Goal: Information Seeking & Learning: Learn about a topic

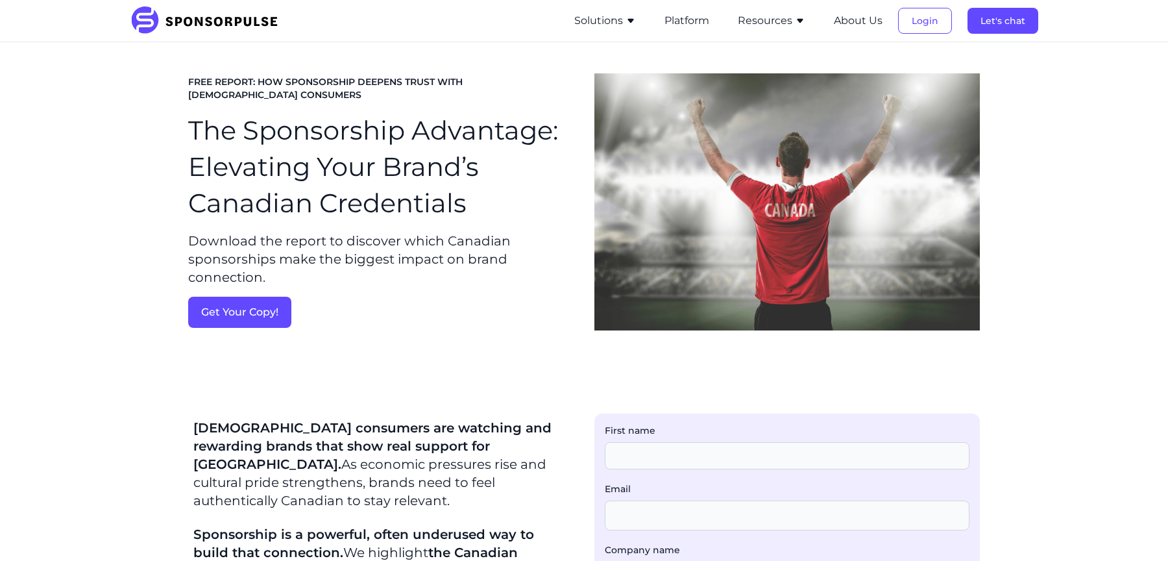
click at [756, 17] on button "Resources" at bounding box center [771, 21] width 67 height 16
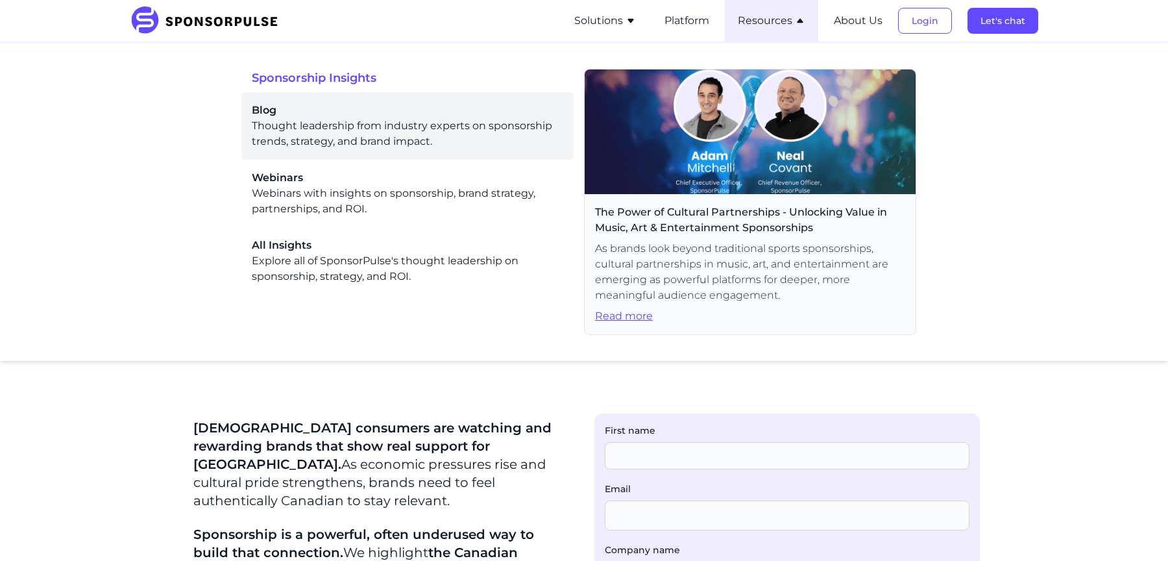
click at [319, 123] on div "Blog Thought leadership from industry experts on sponsorship trends, strategy, …" at bounding box center [407, 126] width 311 height 47
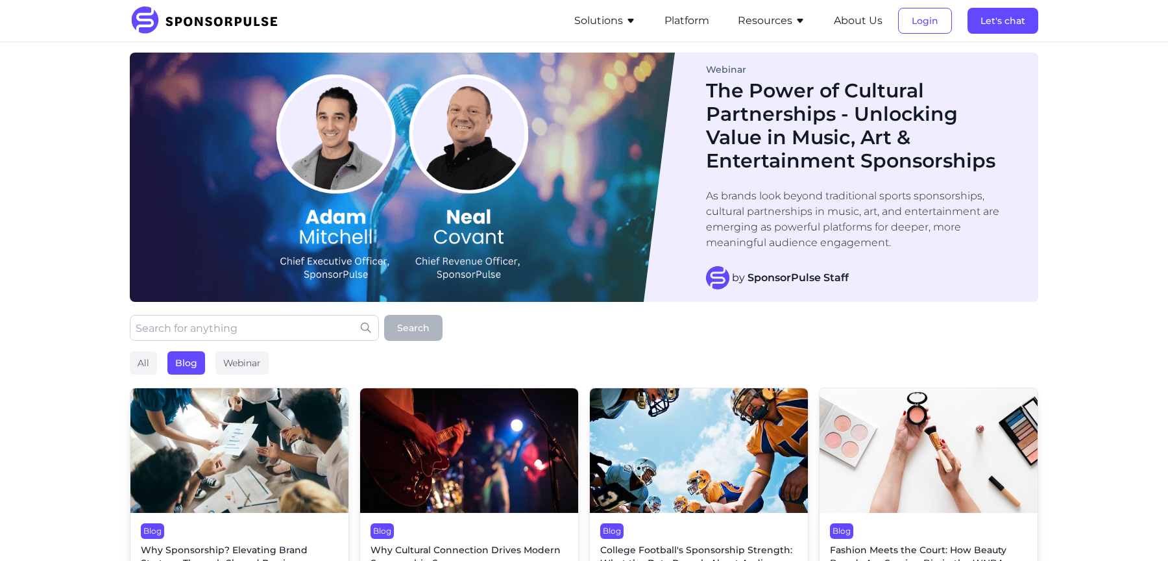
click at [237, 326] on input "text" at bounding box center [254, 328] width 249 height 26
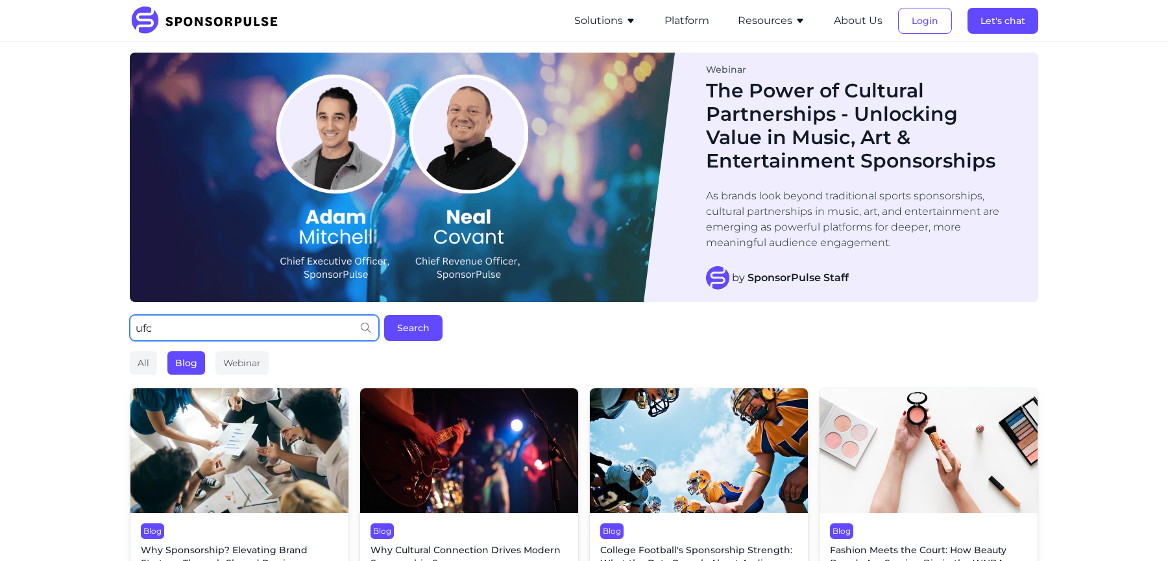
type input "ufc"
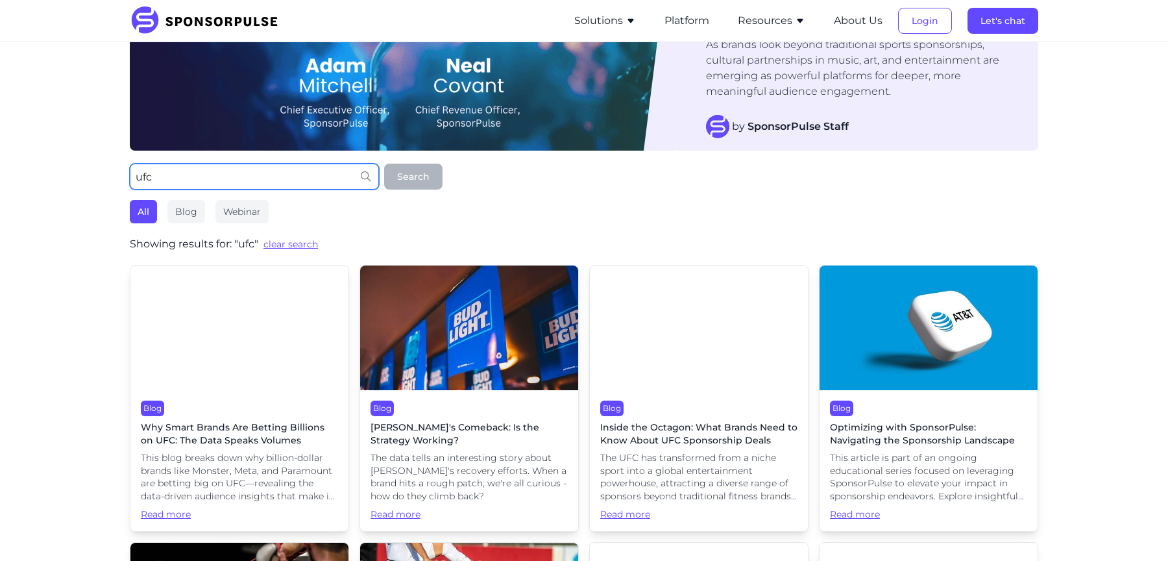
scroll to position [184, 0]
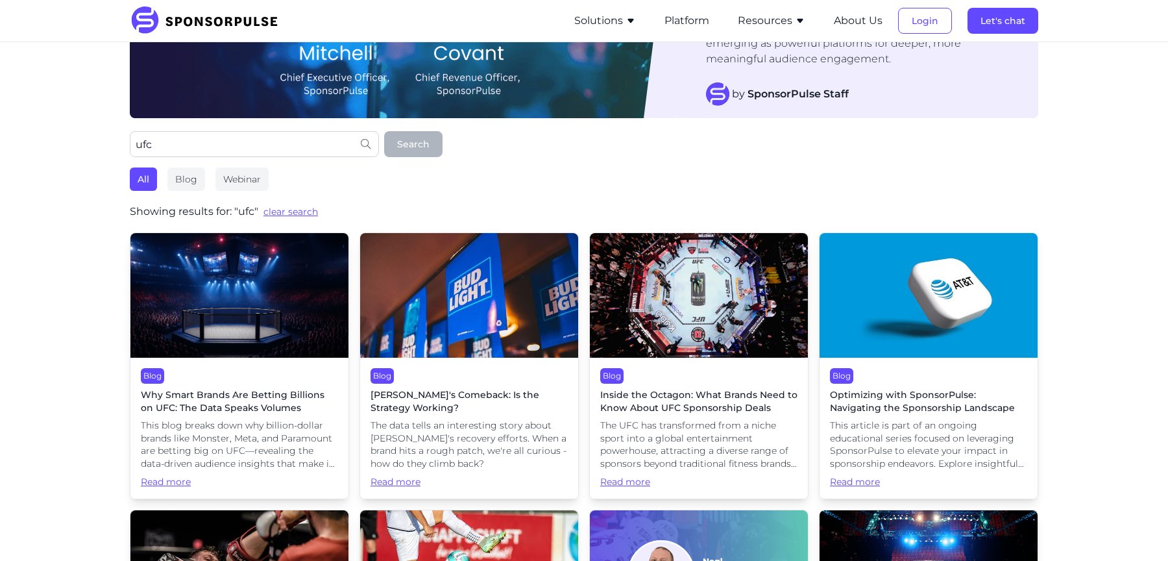
click at [727, 391] on span "Inside the Octagon: What Brands Need to Know About UFC Sponsorship Deals" at bounding box center [698, 401] width 197 height 25
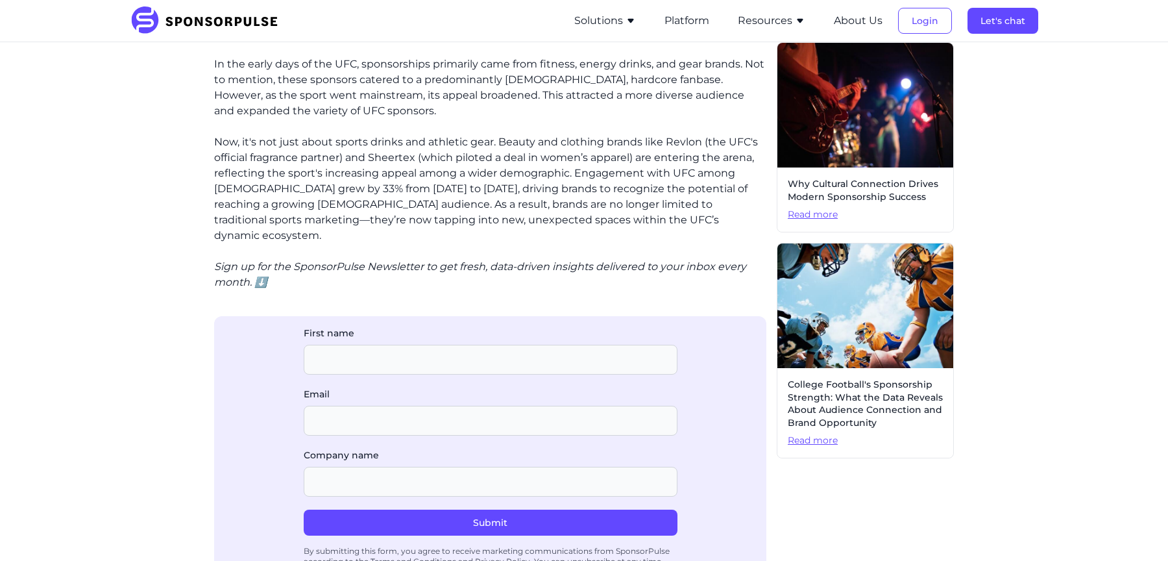
scroll to position [576, 0]
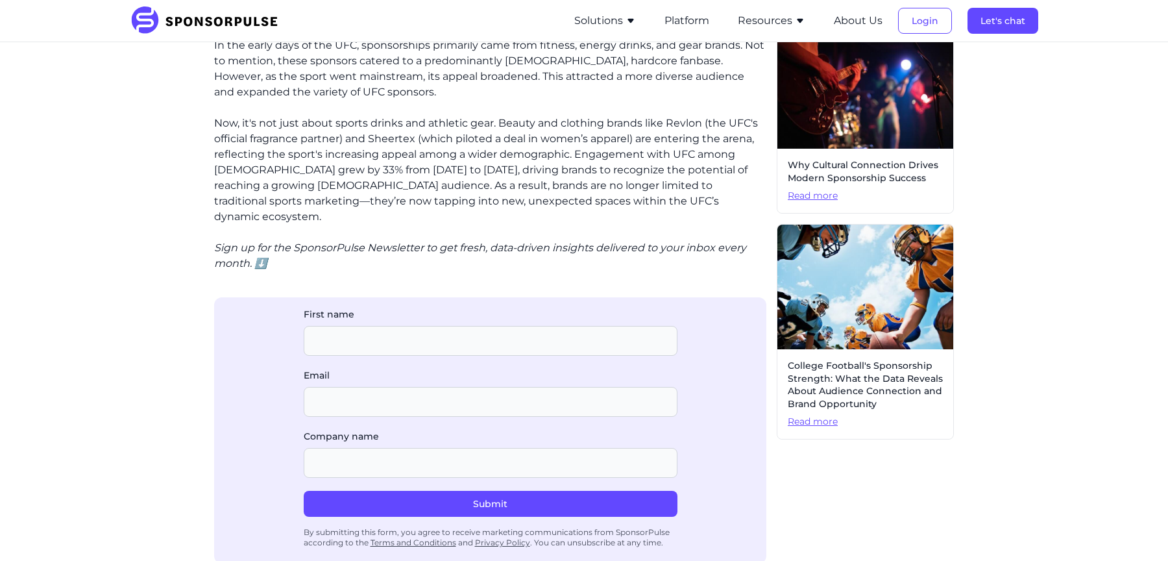
drag, startPoint x: 322, startPoint y: 240, endPoint x: 555, endPoint y: 225, distance: 233.4
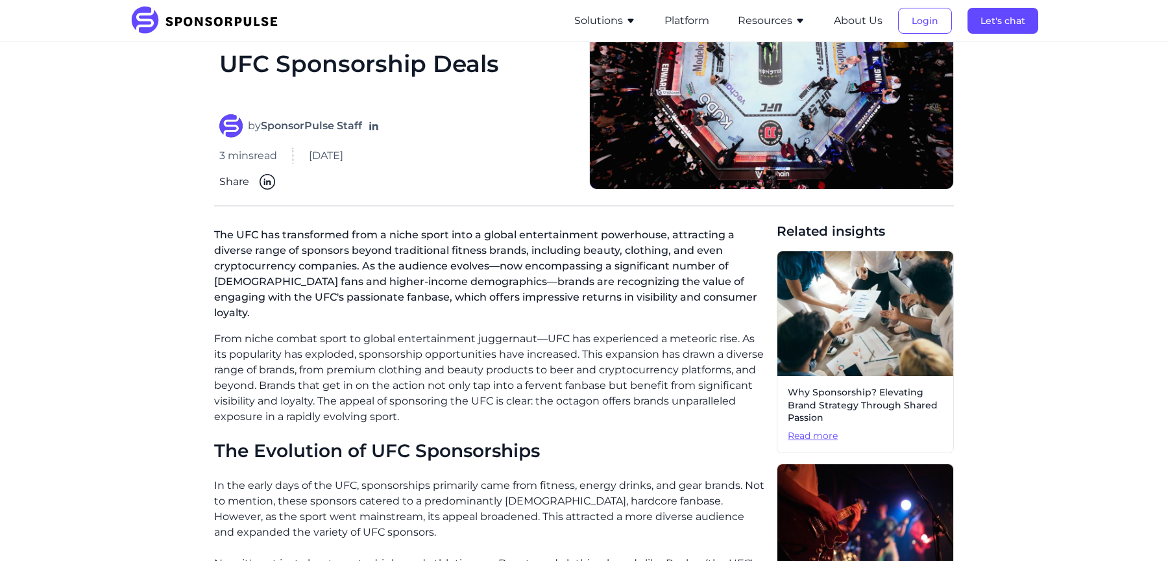
scroll to position [372, 0]
